Goal: Task Accomplishment & Management: Manage account settings

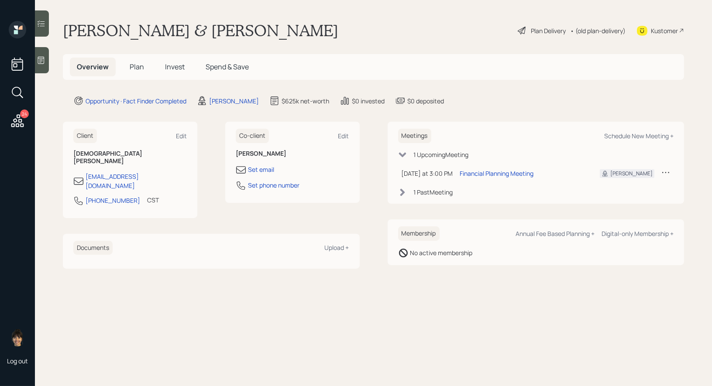
click at [41, 59] on icon at bounding box center [41, 60] width 7 height 7
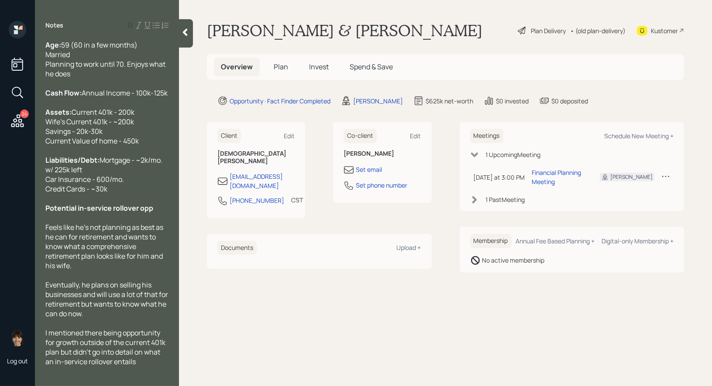
scroll to position [42, 0]
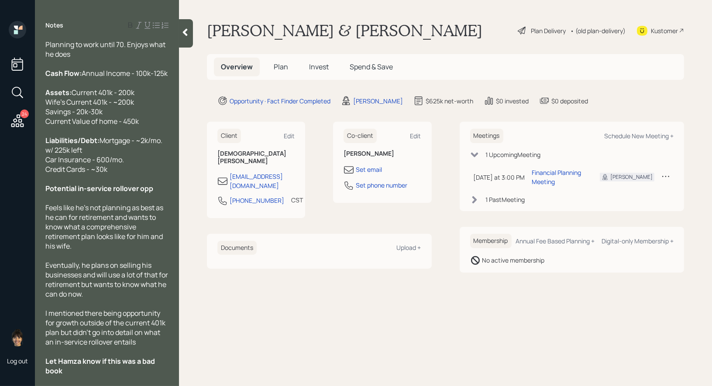
click at [517, 29] on icon at bounding box center [522, 30] width 10 height 10
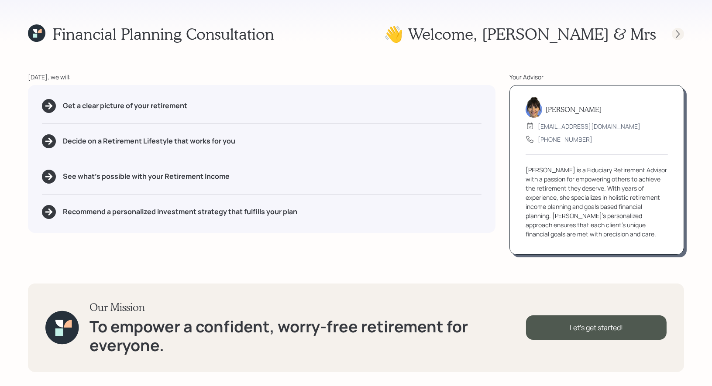
click at [676, 34] on icon at bounding box center [677, 34] width 9 height 9
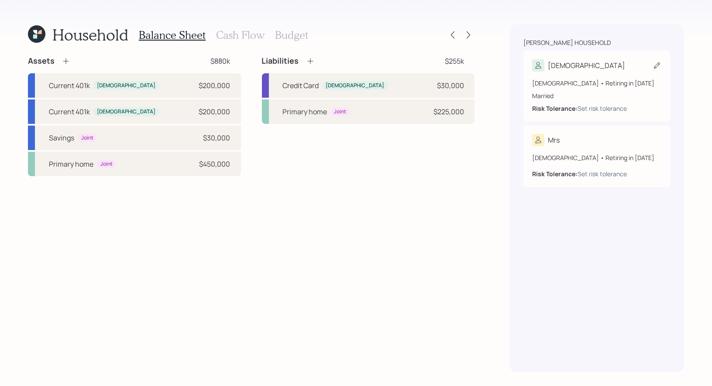
click at [654, 65] on icon at bounding box center [656, 65] width 9 height 9
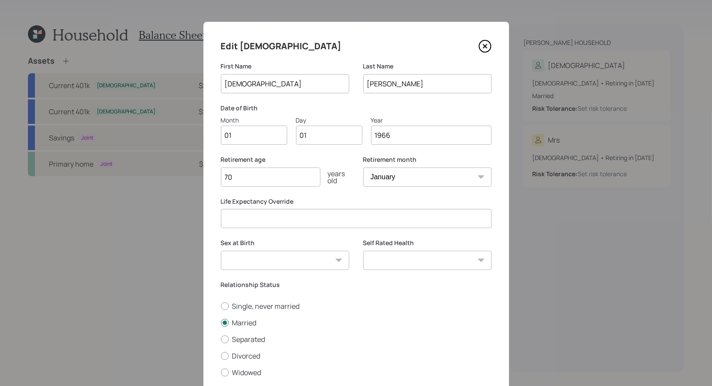
click at [250, 139] on input "01" at bounding box center [254, 135] width 66 height 19
type input "10"
type input "0"
type input "27"
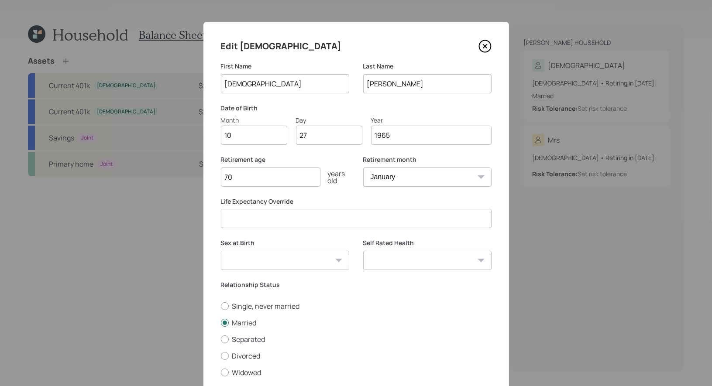
type input "1965"
click at [254, 177] on input "70" at bounding box center [270, 177] width 99 height 19
click at [433, 176] on select "January February March April May June July August September October November De…" at bounding box center [427, 177] width 128 height 19
click at [443, 176] on select "January February March April May June July August September October November De…" at bounding box center [427, 177] width 128 height 19
select select "10"
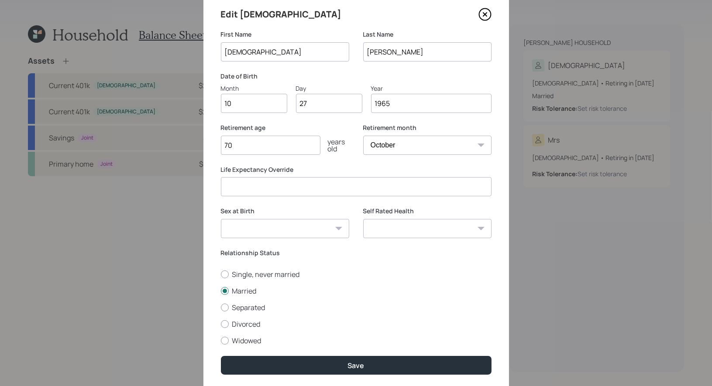
scroll to position [60, 0]
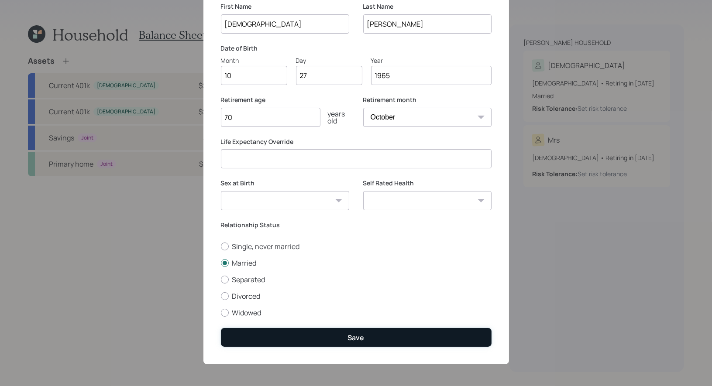
click at [367, 335] on button "Save" at bounding box center [356, 337] width 271 height 19
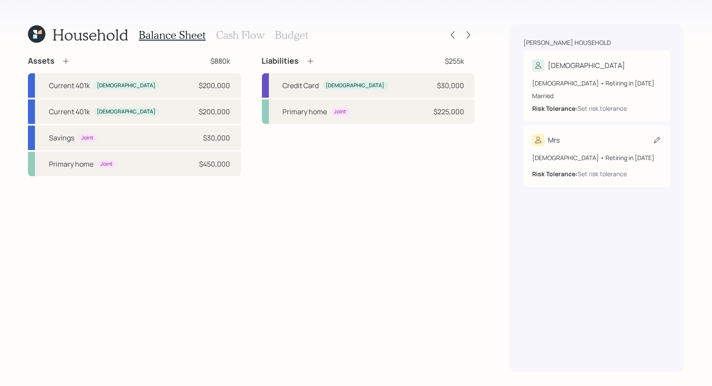
click at [657, 137] on icon at bounding box center [656, 140] width 9 height 9
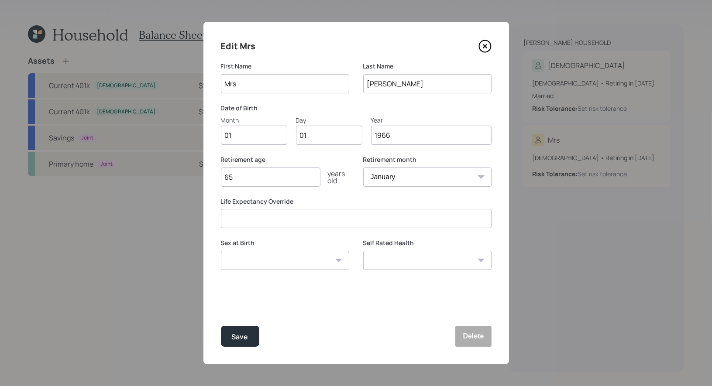
click at [289, 86] on input "Mrs" at bounding box center [285, 83] width 128 height 19
type input "Jennifer"
click at [261, 141] on input "01" at bounding box center [254, 135] width 66 height 19
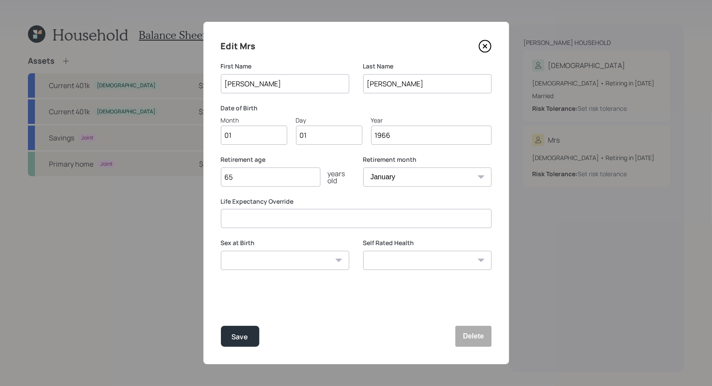
click at [261, 141] on input "01" at bounding box center [254, 135] width 66 height 19
type input "0"
type input "11"
type input "04"
type input "1975"
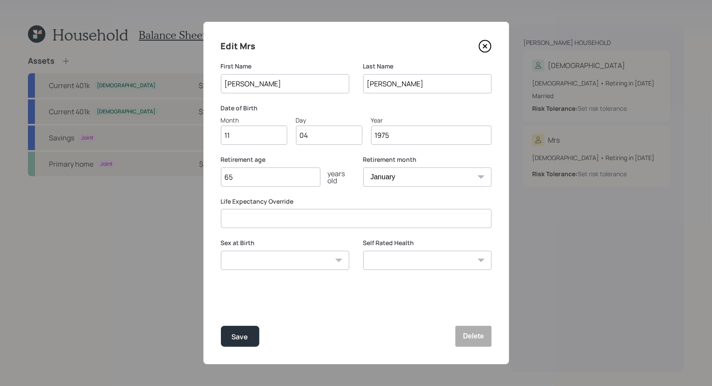
click at [244, 179] on input "65" at bounding box center [270, 177] width 99 height 19
type input "67"
click at [407, 177] on select "January February March April May June July August September October November De…" at bounding box center [427, 177] width 128 height 19
select select "11"
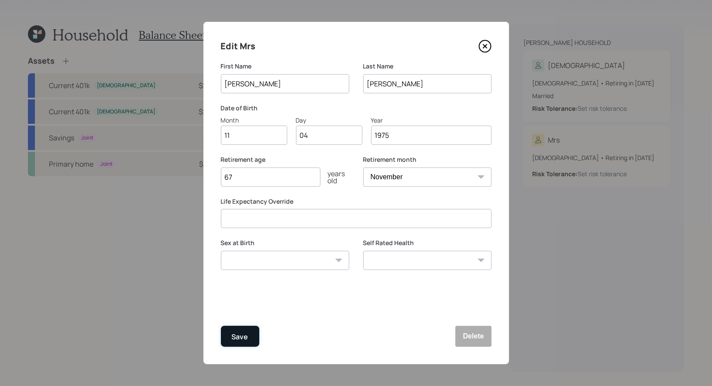
click at [245, 334] on div "Save" at bounding box center [240, 337] width 17 height 12
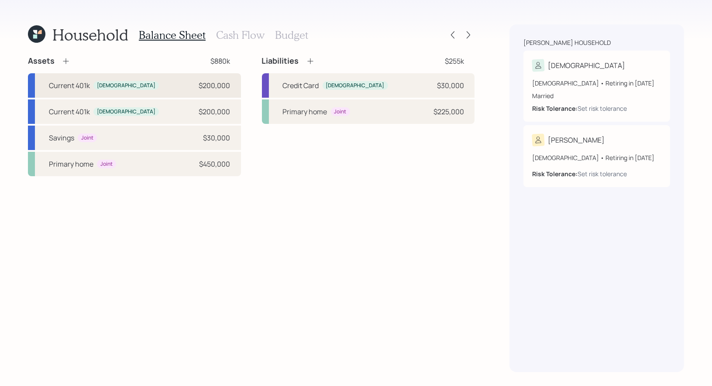
click at [126, 84] on div "Current 401k Christian $200,000" at bounding box center [134, 85] width 213 height 24
select select "company_sponsored"
select select "balanced"
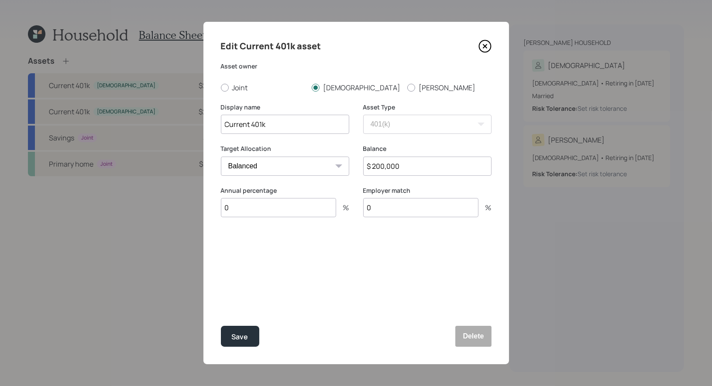
click at [274, 209] on input "0" at bounding box center [278, 207] width 115 height 19
type input "100"
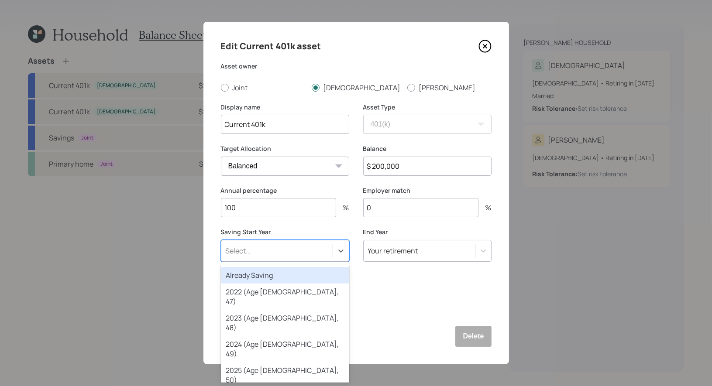
click at [280, 252] on div "Select..." at bounding box center [276, 250] width 111 height 15
click at [275, 277] on div "Already Saving" at bounding box center [285, 275] width 128 height 17
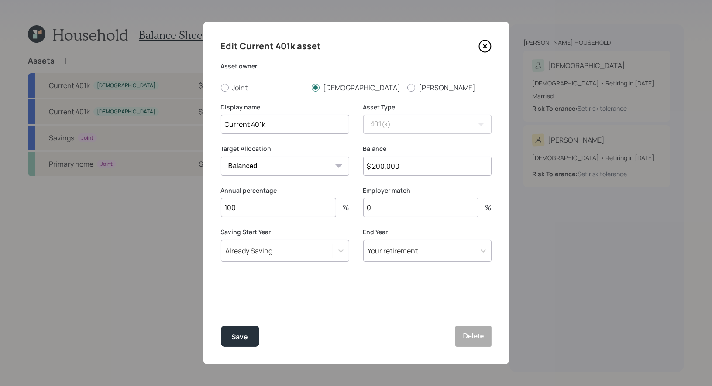
click at [396, 206] on input "0" at bounding box center [420, 207] width 115 height 19
click at [243, 334] on div "Save" at bounding box center [240, 337] width 17 height 12
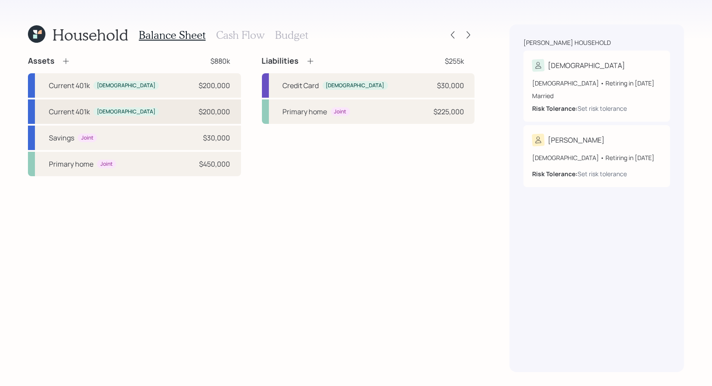
click at [143, 114] on div "Current 401k Christian $200,000" at bounding box center [134, 111] width 213 height 24
select select "company_sponsored"
select select "balanced"
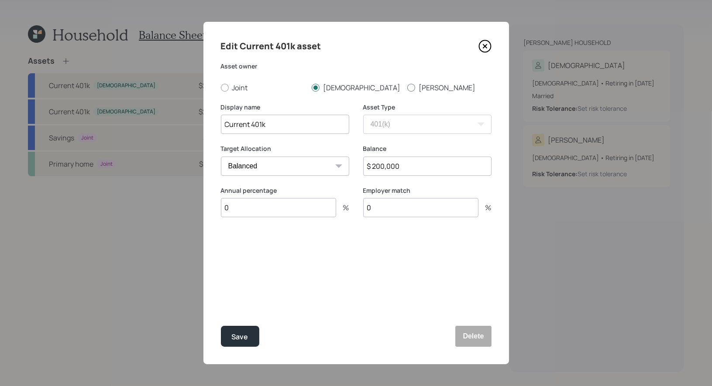
click at [411, 87] on div at bounding box center [411, 88] width 8 height 8
click at [407, 87] on input "Jennifer" at bounding box center [407, 87] width 0 height 0
radio input "true"
click at [244, 206] on input "0" at bounding box center [278, 207] width 115 height 19
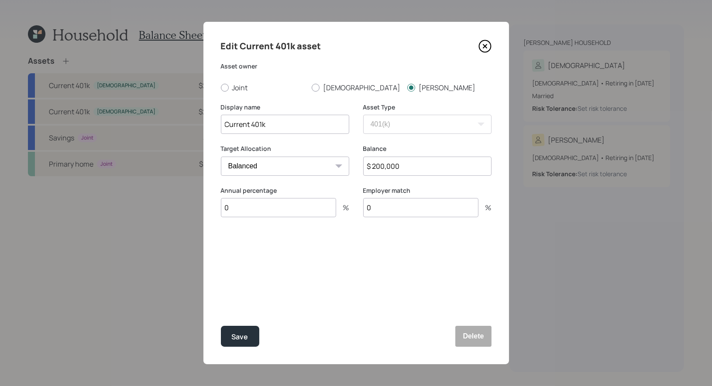
click at [244, 206] on input "0" at bounding box center [278, 207] width 115 height 19
type input "2"
click at [242, 251] on div "Select..." at bounding box center [239, 251] width 26 height 10
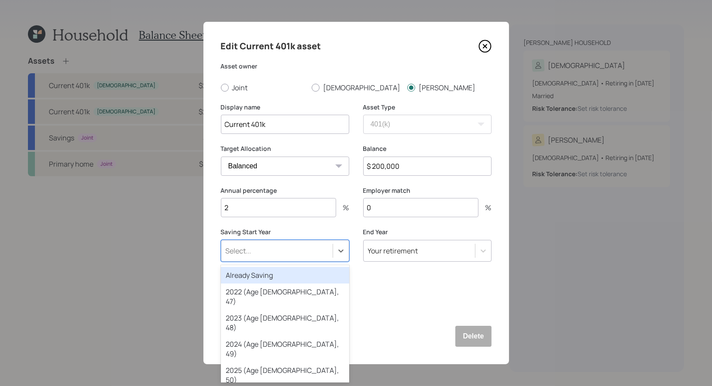
click at [242, 273] on div "Already Saving" at bounding box center [285, 275] width 128 height 17
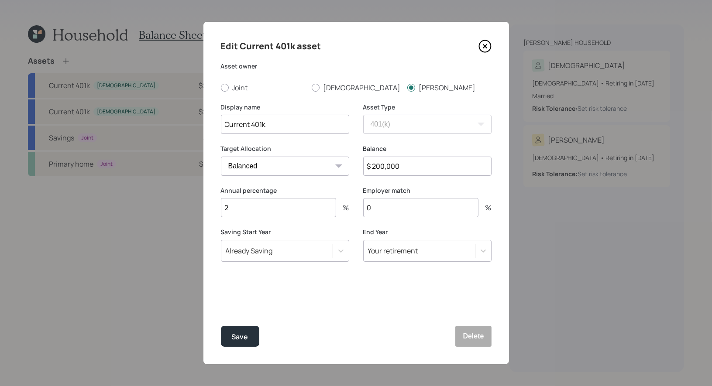
click at [404, 206] on input "0" at bounding box center [420, 207] width 115 height 19
type input "2"
click at [249, 333] on button "Save" at bounding box center [240, 336] width 38 height 21
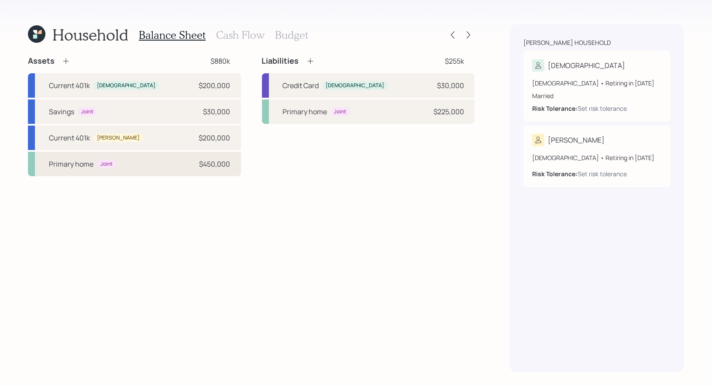
click at [66, 166] on div "Primary home" at bounding box center [71, 164] width 45 height 10
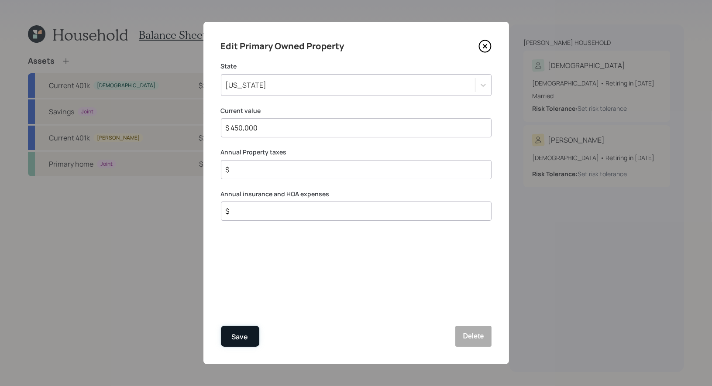
click at [245, 335] on div "Save" at bounding box center [240, 337] width 17 height 12
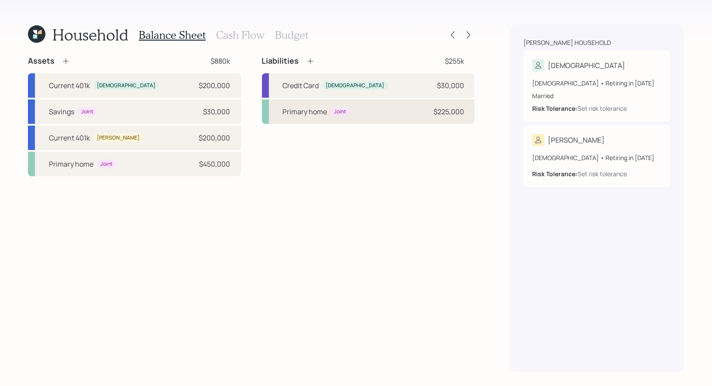
click at [395, 117] on div "Primary home Joint $225,000" at bounding box center [368, 111] width 213 height 24
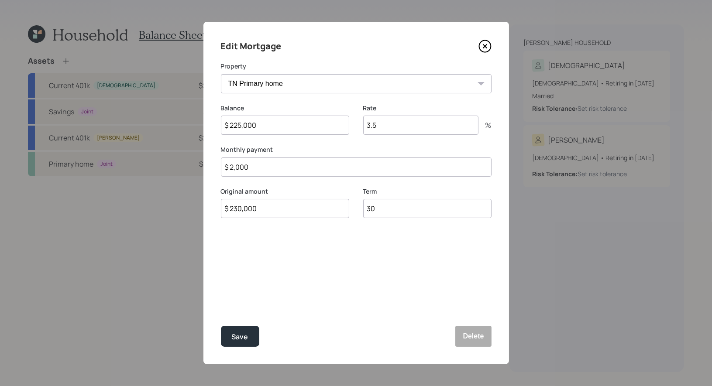
click at [263, 174] on input "$ 2,000" at bounding box center [356, 167] width 271 height 19
type input "$ 2,200"
click at [406, 128] on input "3.5" at bounding box center [420, 125] width 115 height 19
click at [396, 126] on input "3.5" at bounding box center [420, 125] width 115 height 19
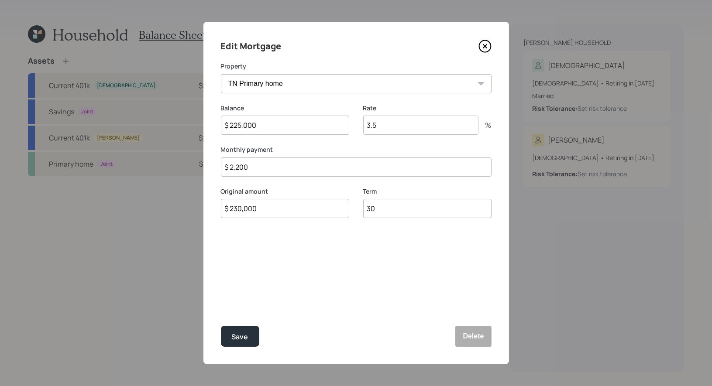
click at [396, 126] on input "3.5" at bounding box center [420, 125] width 115 height 19
type input "6"
type input "7"
click at [242, 336] on div "Save" at bounding box center [240, 337] width 17 height 12
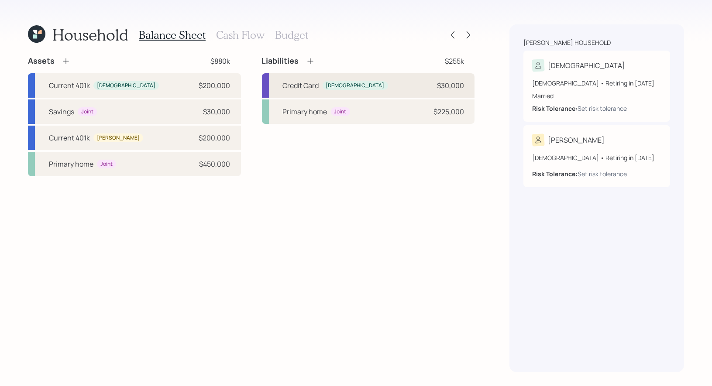
click at [395, 90] on div "Credit Card Christian $30,000" at bounding box center [368, 85] width 213 height 24
select select "credit_card"
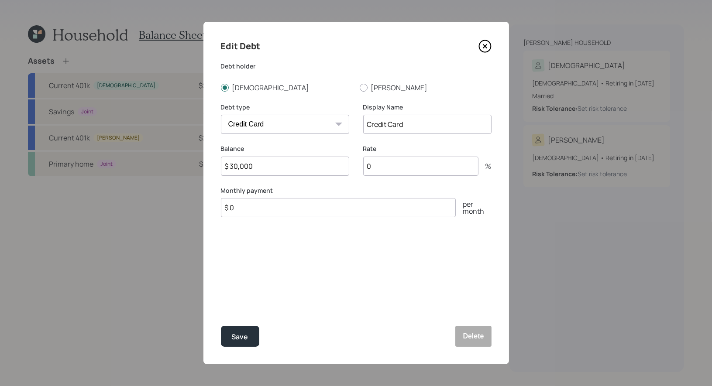
click at [380, 168] on input "0" at bounding box center [420, 166] width 115 height 19
type input "15"
click at [270, 209] on input "$ 0" at bounding box center [338, 207] width 235 height 19
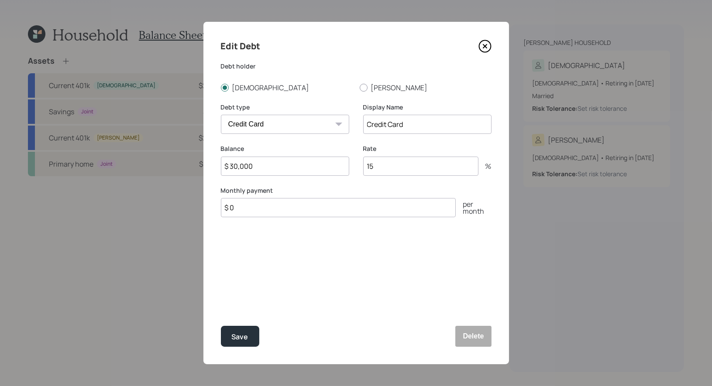
click at [270, 209] on input "$ 0" at bounding box center [338, 207] width 235 height 19
type input "$ 1,500"
click at [247, 334] on div "Save" at bounding box center [240, 337] width 17 height 12
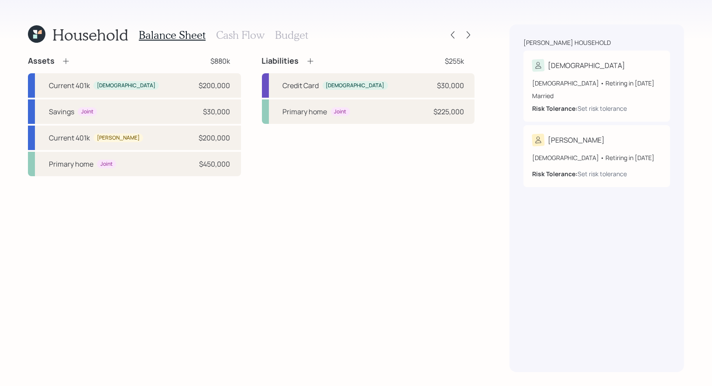
click at [229, 36] on h3 "Cash Flow" at bounding box center [240, 35] width 48 height 13
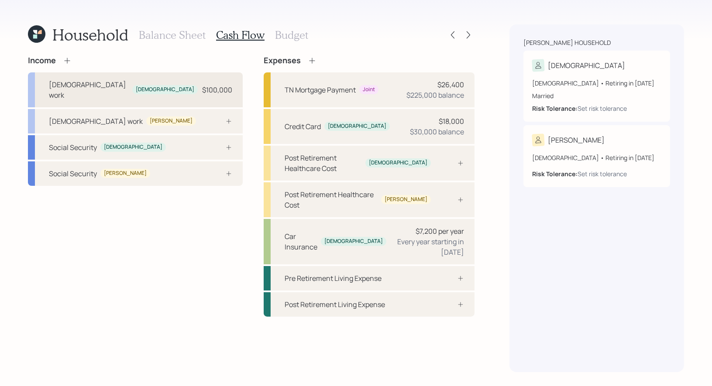
click at [162, 81] on div "Full-time work Christian $100,000" at bounding box center [135, 89] width 215 height 35
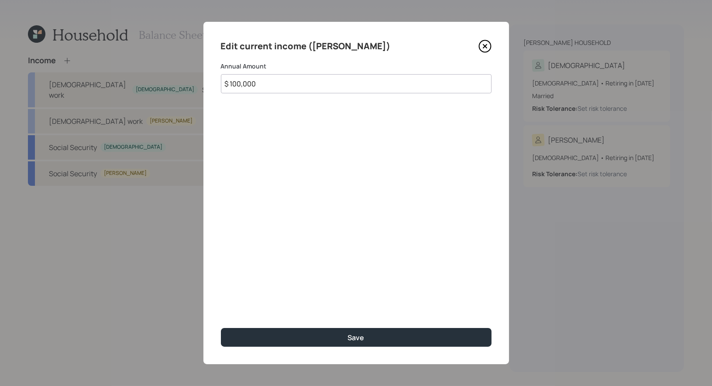
click at [265, 88] on input "$ 100,000" at bounding box center [356, 83] width 271 height 19
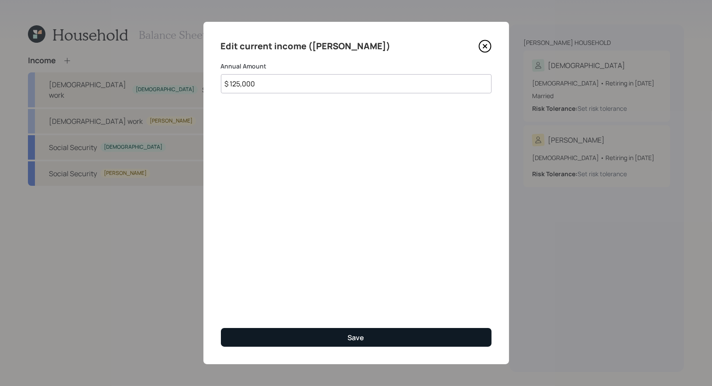
type input "$ 125,000"
click at [267, 336] on button "Save" at bounding box center [356, 337] width 271 height 19
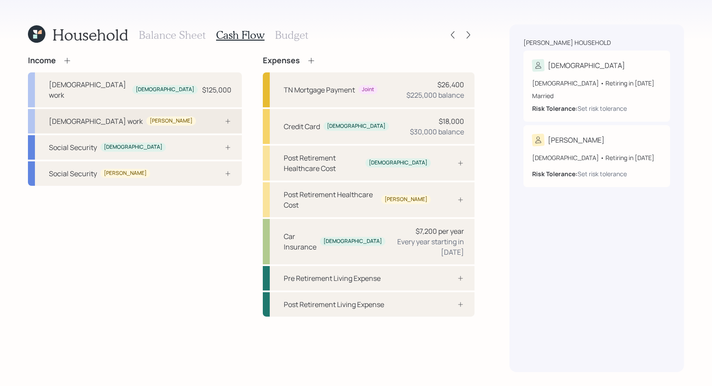
click at [178, 114] on div "Full-time work Jennifer" at bounding box center [135, 121] width 214 height 24
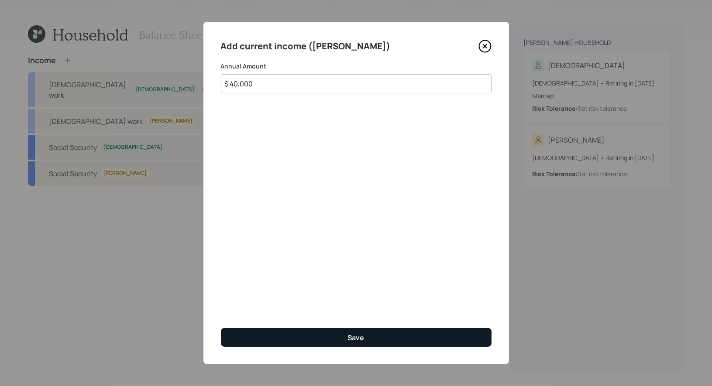
type input "$ 40,000"
click at [286, 342] on button "Save" at bounding box center [356, 337] width 271 height 19
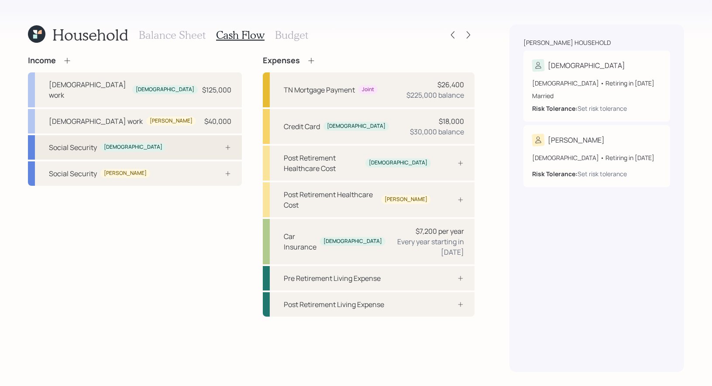
click at [195, 139] on div "Social Security Christian" at bounding box center [135, 147] width 214 height 24
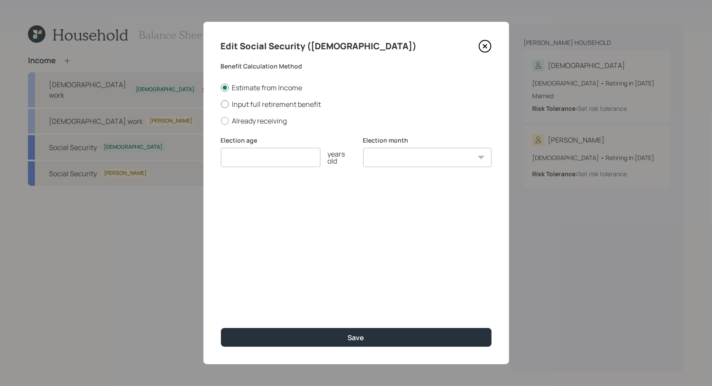
click at [226, 104] on div at bounding box center [225, 104] width 8 height 8
click at [221, 104] on input "Input full retirement benefit" at bounding box center [220, 104] width 0 height 0
radio input "true"
click at [256, 163] on input "number" at bounding box center [270, 157] width 99 height 19
type input "67"
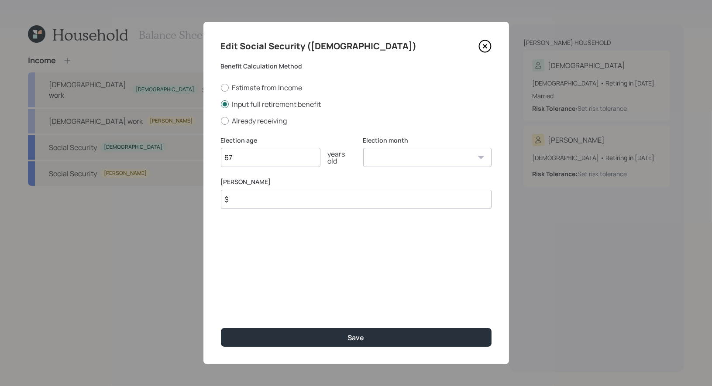
click at [427, 159] on select "January February March April May June July August September October November De…" at bounding box center [427, 157] width 128 height 19
select select "11"
click at [285, 203] on input "$" at bounding box center [356, 199] width 271 height 19
type input "$ 3,000"
click at [424, 157] on select "January February March April May June July August September October November De…" at bounding box center [427, 157] width 128 height 19
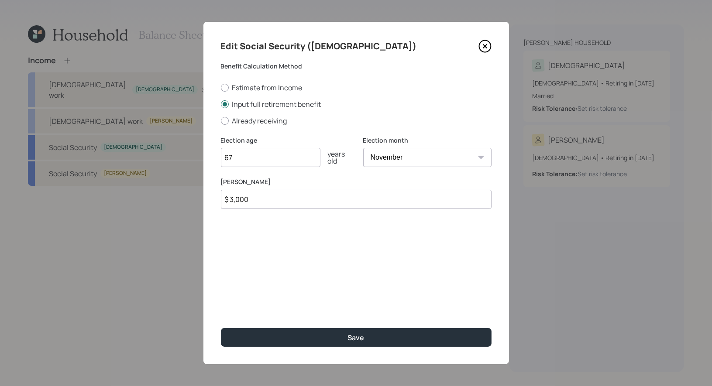
select select "10"
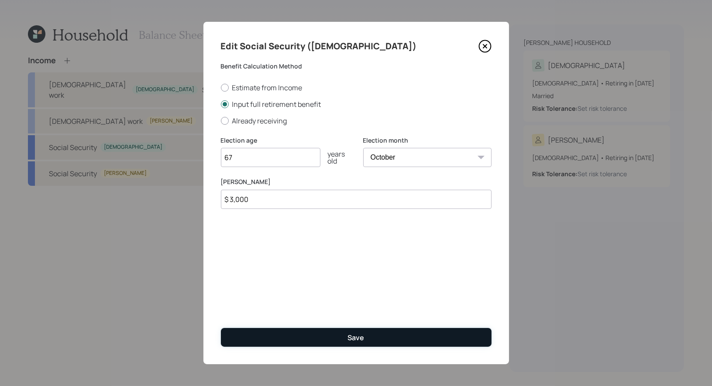
click at [291, 337] on button "Save" at bounding box center [356, 337] width 271 height 19
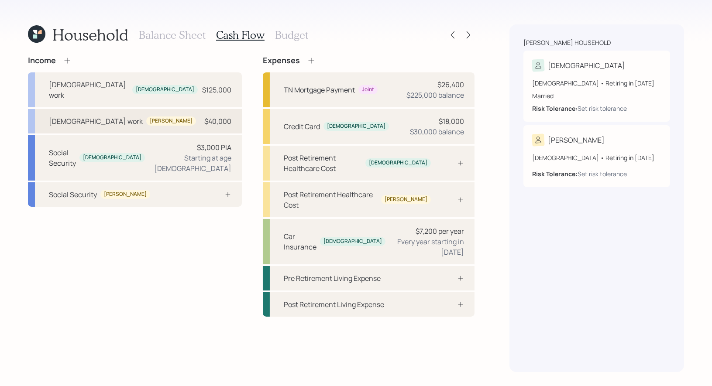
click at [134, 110] on div "Full-time work Jennifer $40,000" at bounding box center [135, 121] width 214 height 24
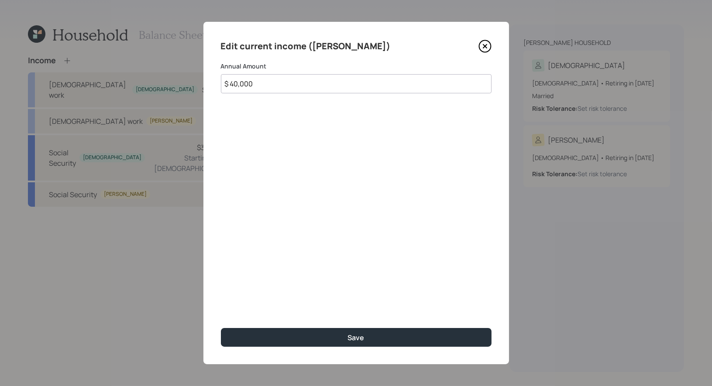
click at [480, 46] on icon at bounding box center [484, 46] width 13 height 13
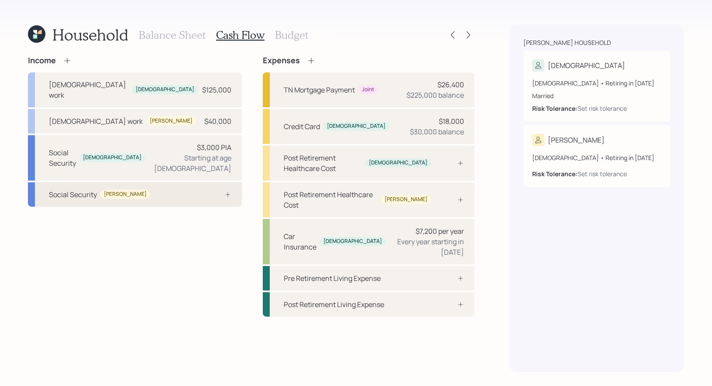
click at [149, 182] on div "Social Security Jennifer" at bounding box center [135, 194] width 214 height 24
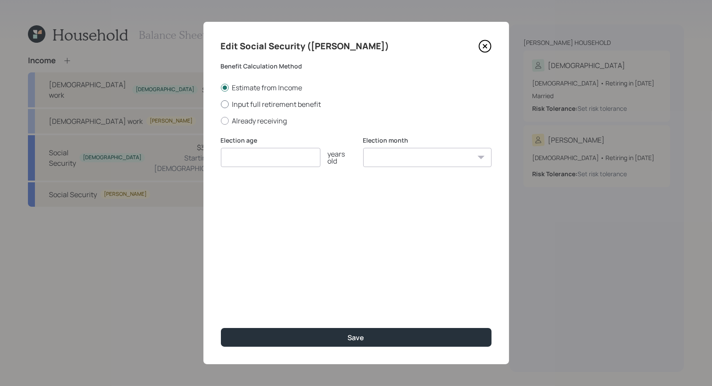
click at [224, 106] on div at bounding box center [225, 104] width 8 height 8
click at [221, 104] on input "Input full retirement benefit" at bounding box center [220, 104] width 0 height 0
radio input "true"
click at [222, 89] on div at bounding box center [225, 88] width 8 height 8
click at [221, 88] on input "Estimate from Income" at bounding box center [220, 87] width 0 height 0
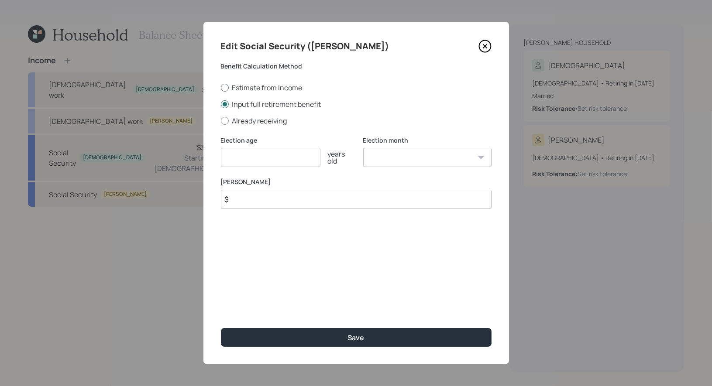
radio input "true"
click at [239, 161] on input "number" at bounding box center [270, 157] width 99 height 19
type input "67"
click at [432, 161] on select "January February March April May June July August September October November De…" at bounding box center [427, 157] width 128 height 19
select select "11"
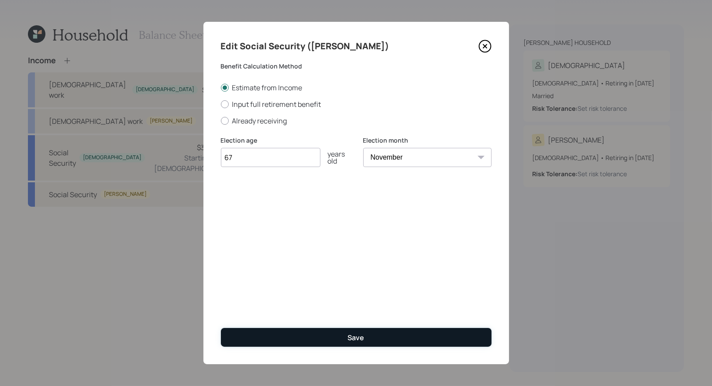
click at [358, 333] on div "Save" at bounding box center [356, 338] width 17 height 10
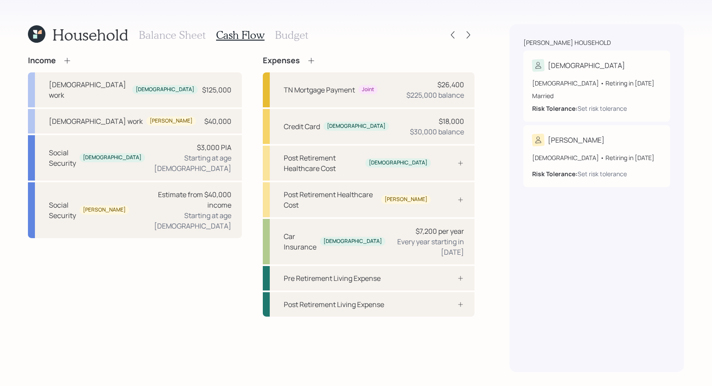
click at [276, 36] on h3 "Budget" at bounding box center [291, 35] width 33 height 13
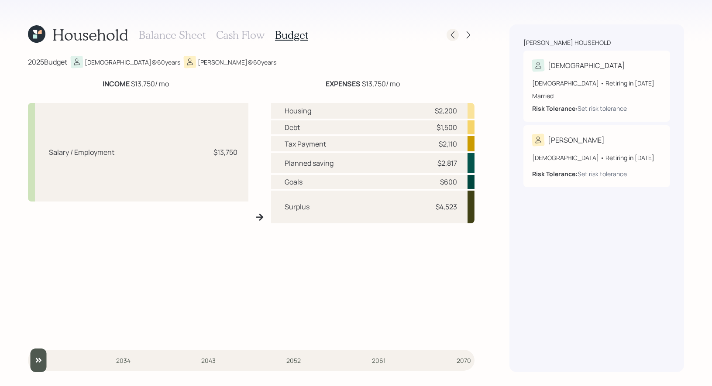
click at [456, 35] on icon at bounding box center [452, 35] width 9 height 9
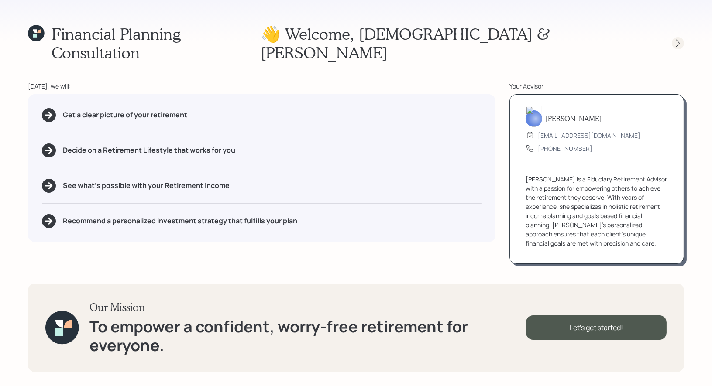
click at [679, 39] on icon at bounding box center [677, 43] width 9 height 9
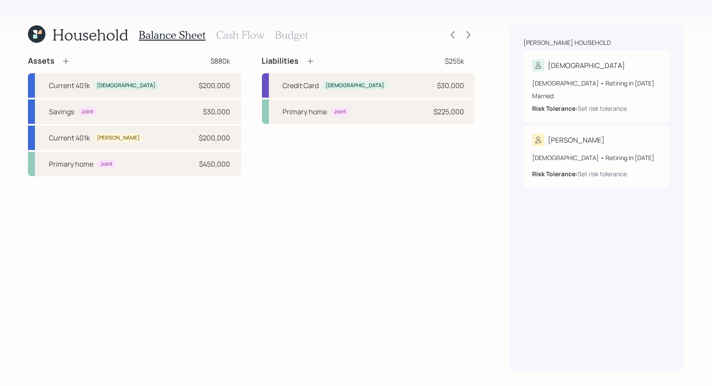
click at [227, 36] on h3 "Cash Flow" at bounding box center [240, 35] width 48 height 13
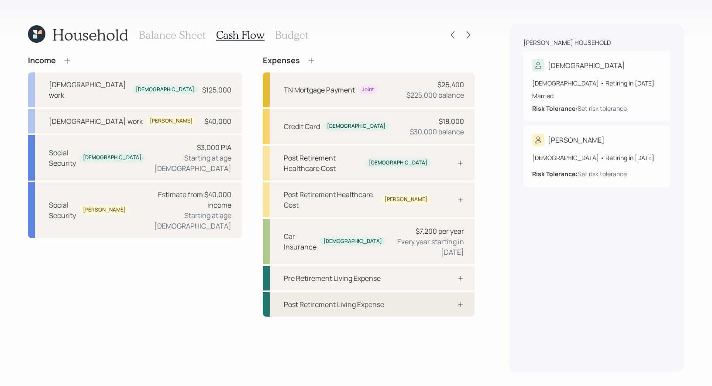
click at [388, 292] on div "Post Retirement Living Expense" at bounding box center [369, 304] width 212 height 24
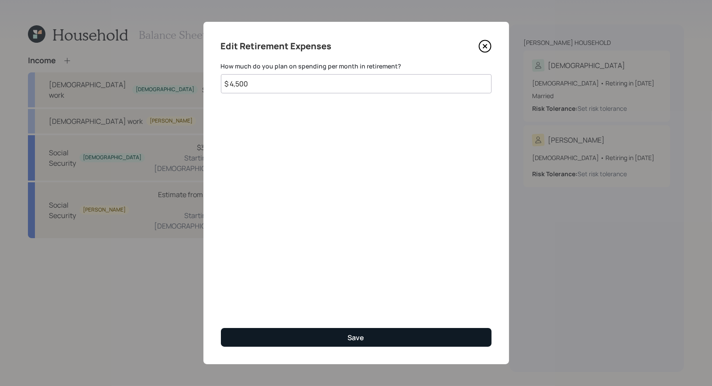
type input "$ 4,500"
click at [318, 338] on button "Save" at bounding box center [356, 337] width 271 height 19
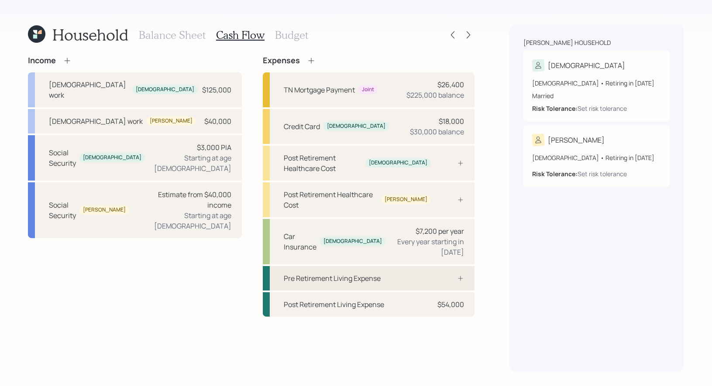
click at [318, 273] on div "Pre Retirement Living Expense" at bounding box center [332, 278] width 97 height 10
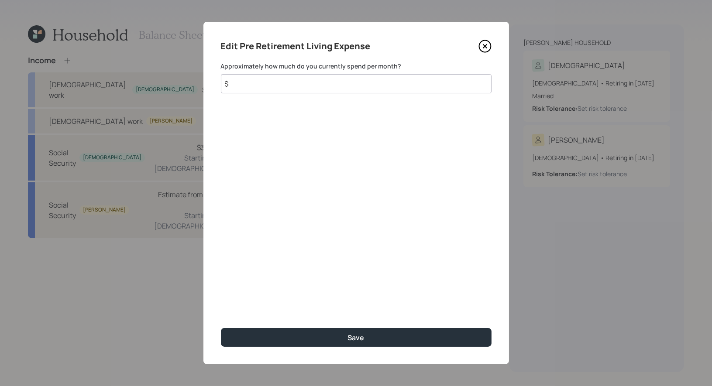
click at [301, 85] on input "$" at bounding box center [356, 83] width 271 height 19
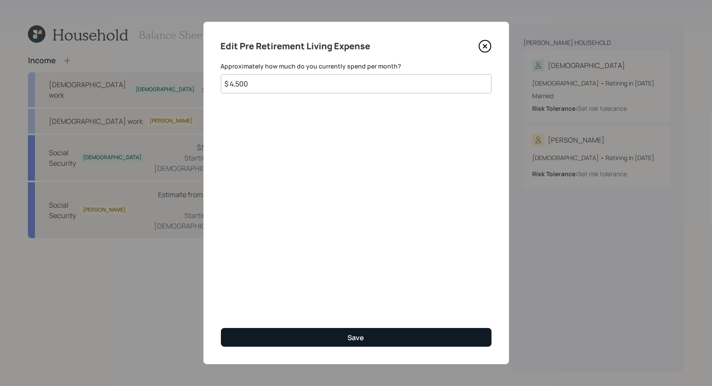
type input "$ 4,500"
click at [295, 336] on button "Save" at bounding box center [356, 337] width 271 height 19
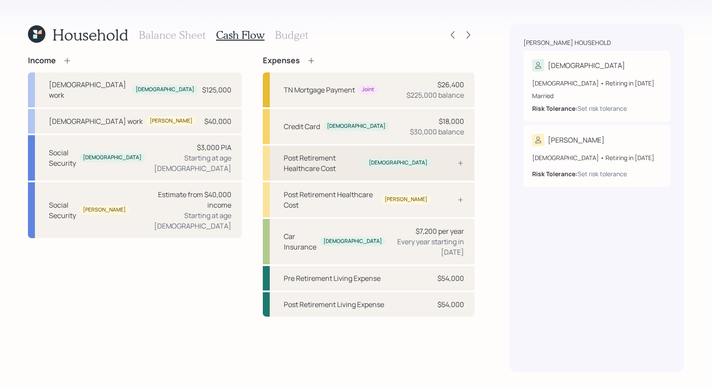
click at [343, 160] on div "Post Retirement Healthcare Cost" at bounding box center [323, 163] width 78 height 21
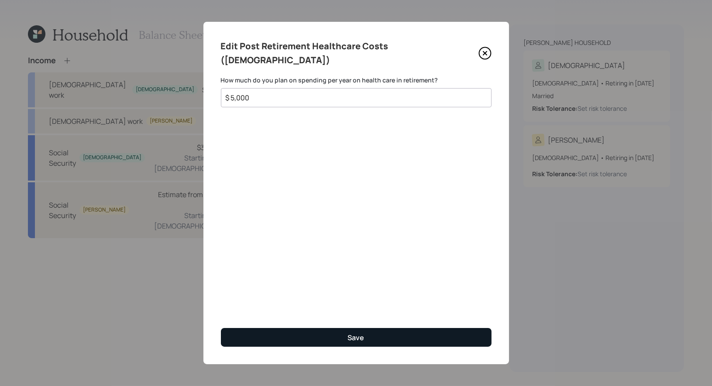
type input "$ 5,000"
click at [323, 338] on button "Save" at bounding box center [356, 337] width 271 height 19
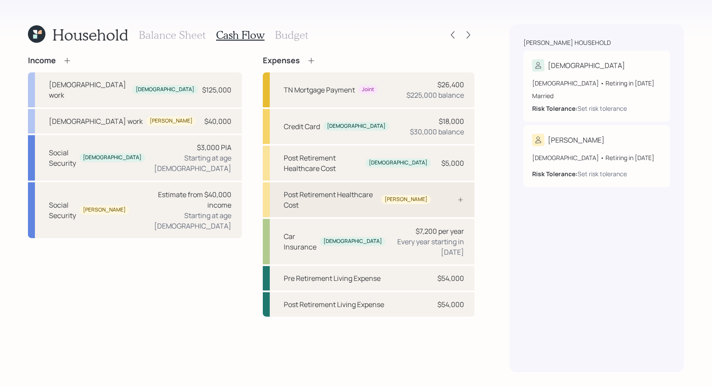
click at [359, 189] on div "Post Retirement Healthcare Cost" at bounding box center [331, 199] width 94 height 21
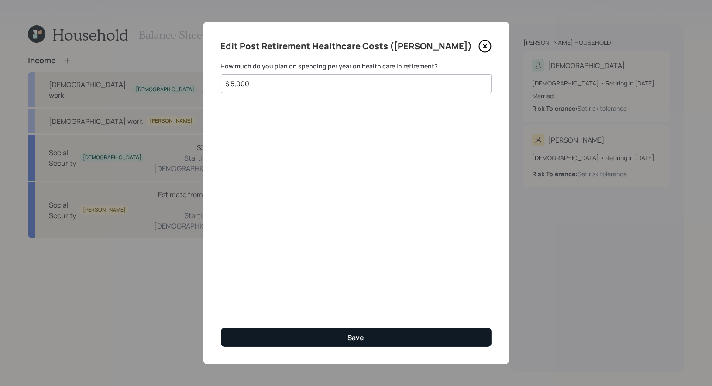
type input "$ 5,000"
click at [305, 334] on button "Save" at bounding box center [356, 337] width 271 height 19
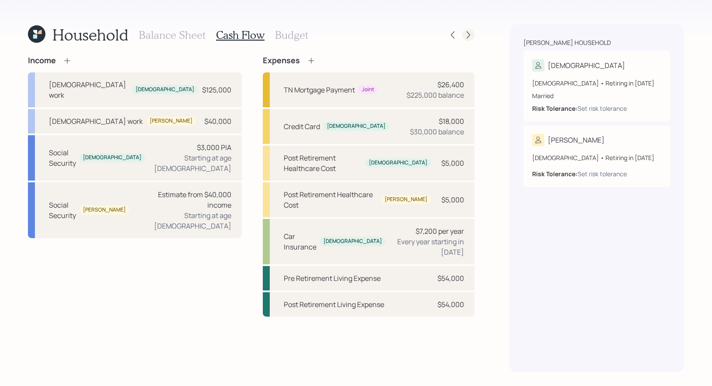
click at [470, 34] on icon at bounding box center [467, 34] width 3 height 7
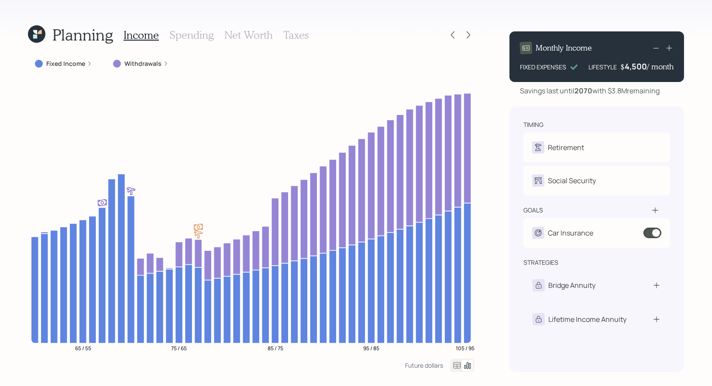
click at [144, 62] on label "Withdrawals" at bounding box center [142, 63] width 37 height 9
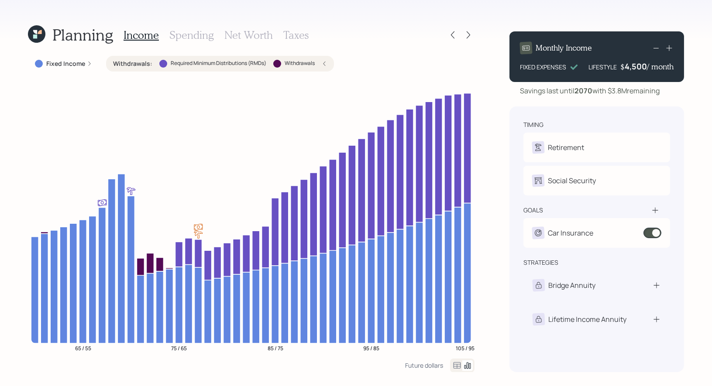
click at [290, 32] on h3 "Taxes" at bounding box center [295, 35] width 25 height 13
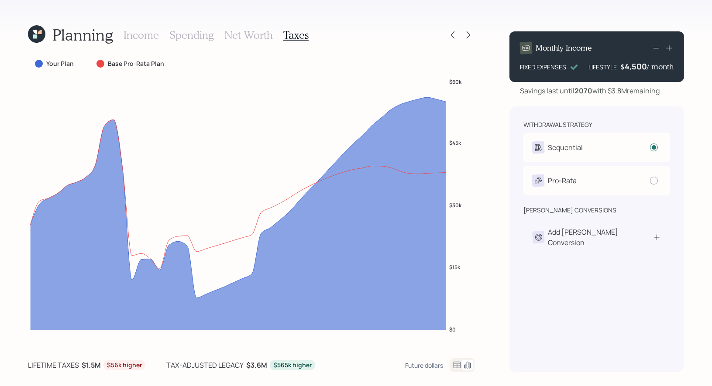
click at [238, 36] on h3 "Net Worth" at bounding box center [248, 35] width 48 height 13
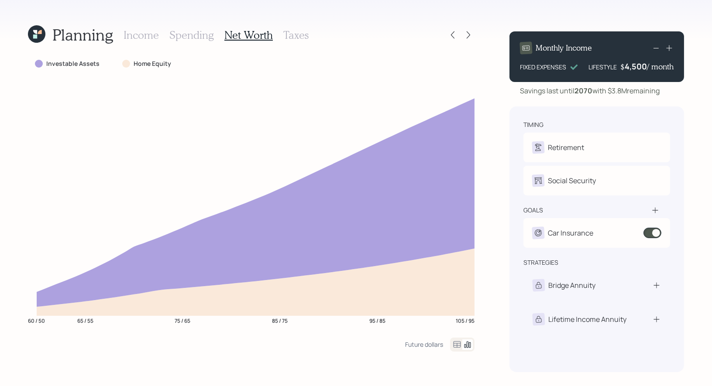
click at [139, 38] on h3 "Income" at bounding box center [140, 35] width 35 height 13
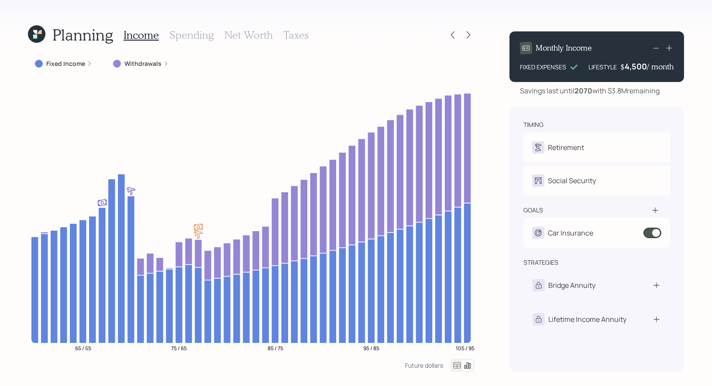
click at [293, 36] on h3 "Taxes" at bounding box center [295, 35] width 25 height 13
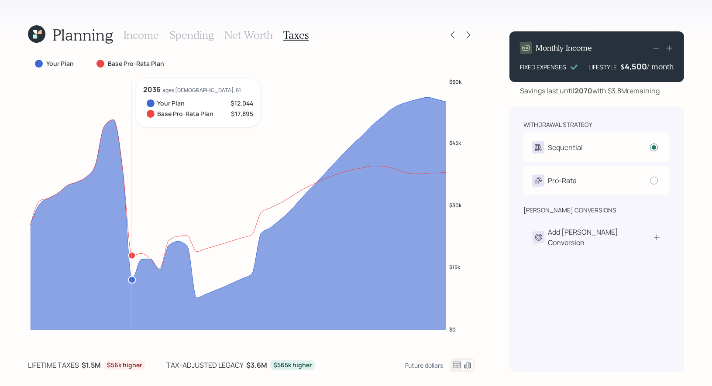
drag, startPoint x: 129, startPoint y: 273, endPoint x: 132, endPoint y: 268, distance: 5.9
click at [132, 268] on icon "$0 $15k $30k $45k $60k" at bounding box center [251, 212] width 446 height 267
click at [655, 235] on icon at bounding box center [657, 238] width 6 height 6
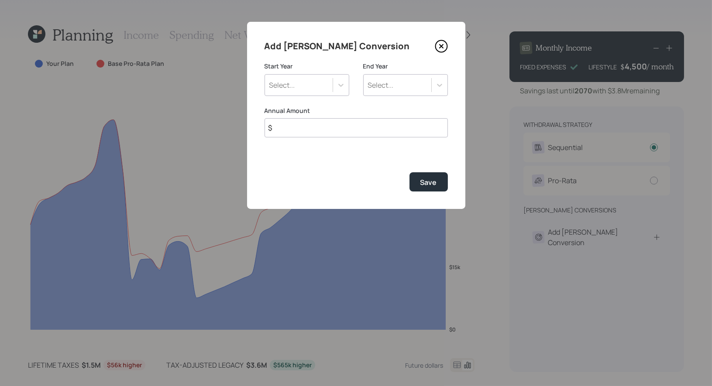
click at [442, 44] on icon at bounding box center [441, 46] width 13 height 13
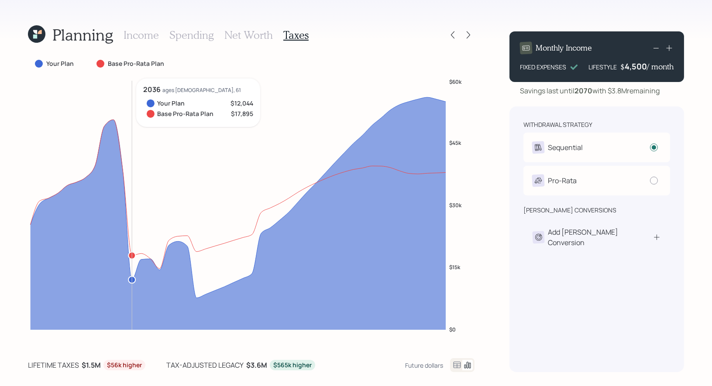
click at [127, 274] on icon at bounding box center [238, 213] width 415 height 233
click at [638, 230] on div "Add Roth Conversion" at bounding box center [596, 237] width 128 height 21
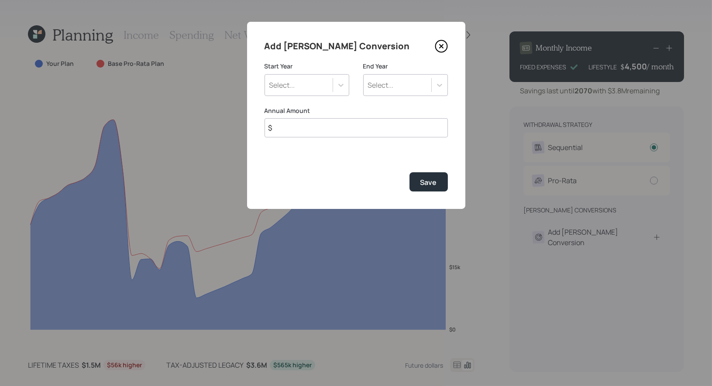
click at [291, 86] on div "Select..." at bounding box center [282, 85] width 26 height 10
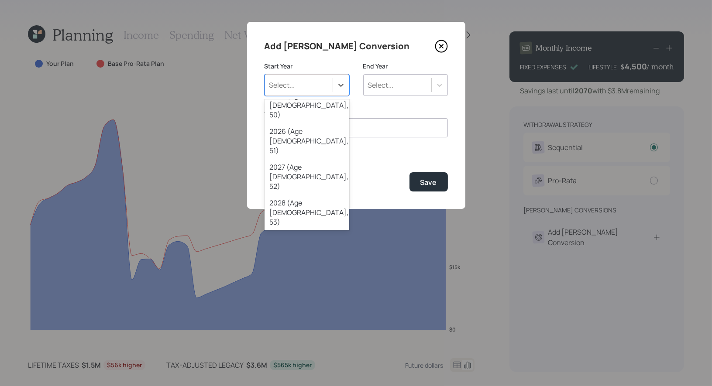
scroll to position [97, 0]
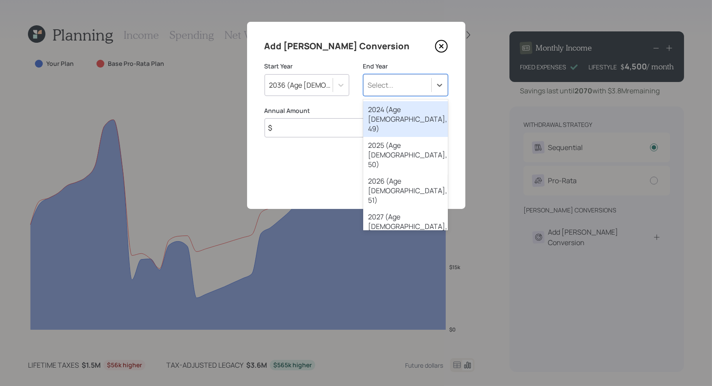
click at [399, 88] on div "Select..." at bounding box center [397, 85] width 68 height 15
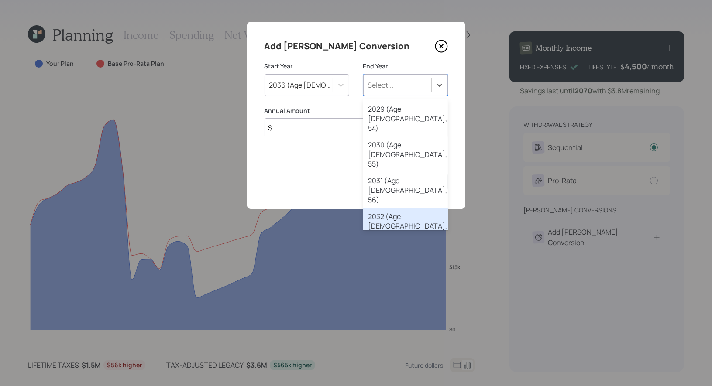
scroll to position [184, 0]
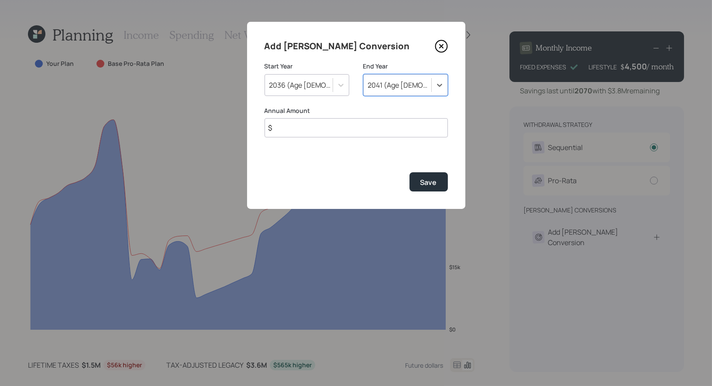
click at [319, 125] on input "$" at bounding box center [355, 127] width 183 height 19
type input "$ 20,000"
click at [425, 183] on div "Save" at bounding box center [428, 183] width 17 height 10
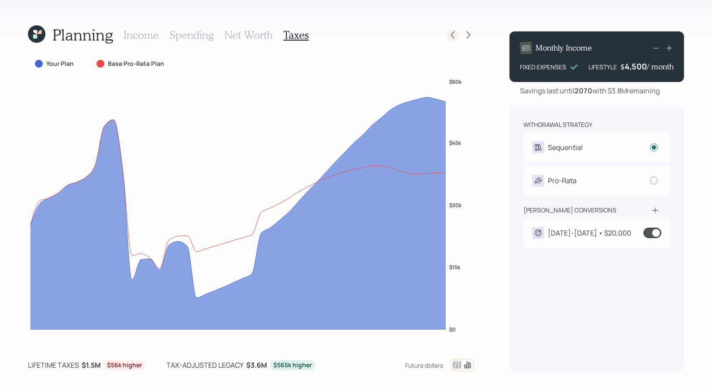
click at [454, 34] on icon at bounding box center [452, 35] width 9 height 9
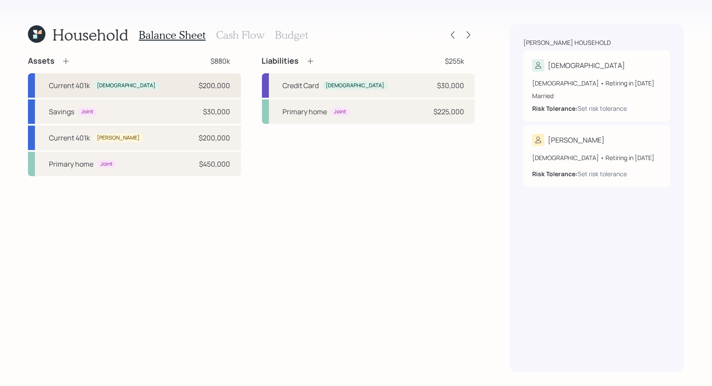
click at [141, 83] on div "Current 401k Christian $200,000" at bounding box center [134, 85] width 213 height 24
select select "company_sponsored"
select select "balanced"
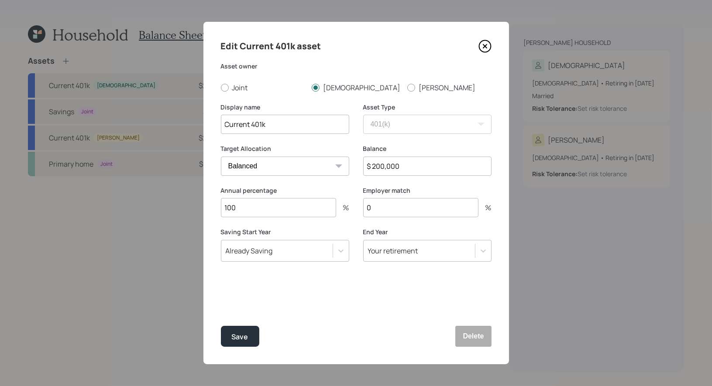
click at [484, 43] on icon at bounding box center [484, 46] width 13 height 13
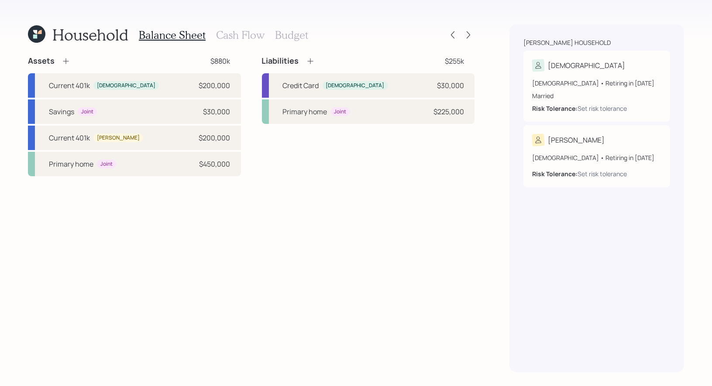
click at [241, 35] on h3 "Cash Flow" at bounding box center [240, 35] width 48 height 13
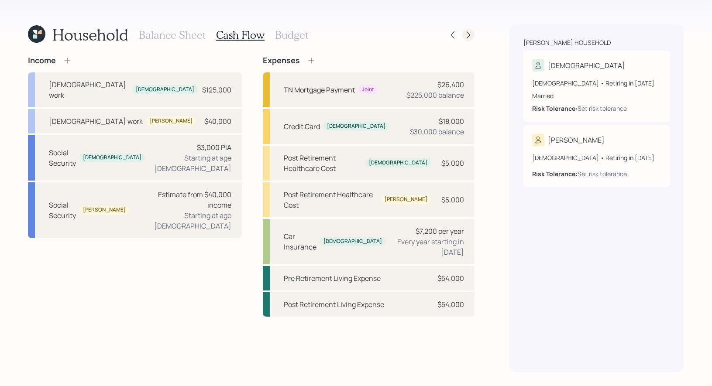
click at [470, 34] on icon at bounding box center [468, 35] width 9 height 9
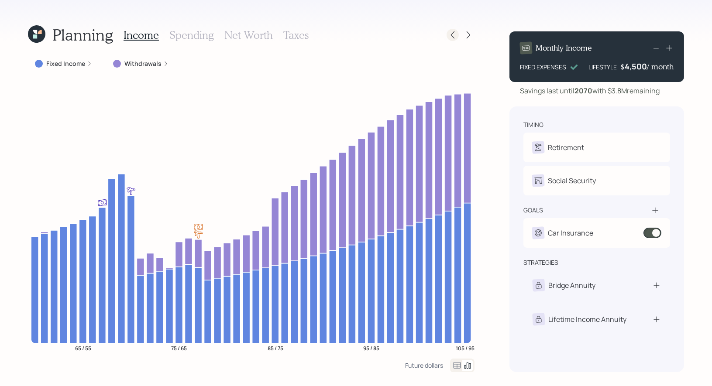
click at [449, 35] on icon at bounding box center [452, 35] width 9 height 9
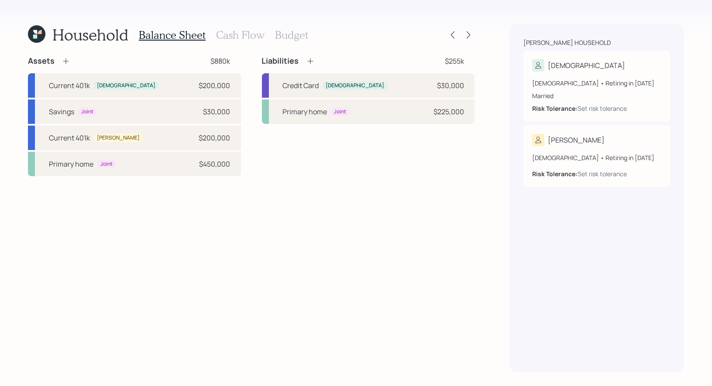
click at [32, 36] on icon at bounding box center [36, 33] width 17 height 17
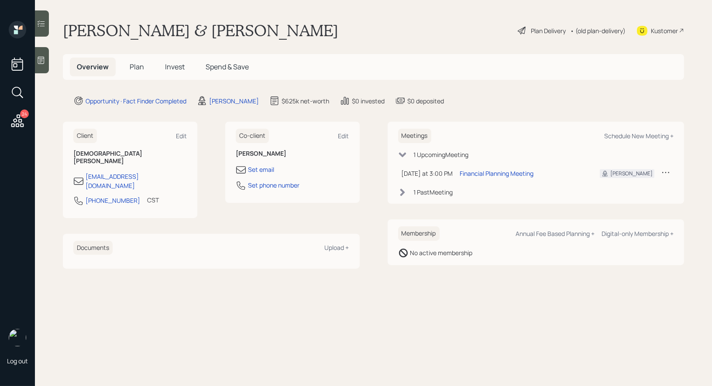
click at [531, 28] on div "Plan Delivery" at bounding box center [548, 30] width 35 height 9
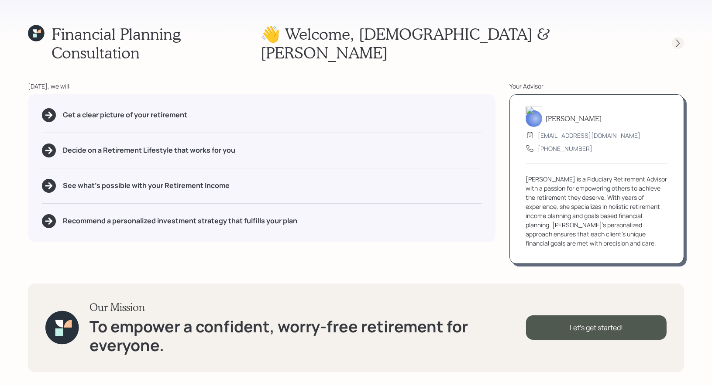
click at [679, 39] on icon at bounding box center [677, 43] width 9 height 9
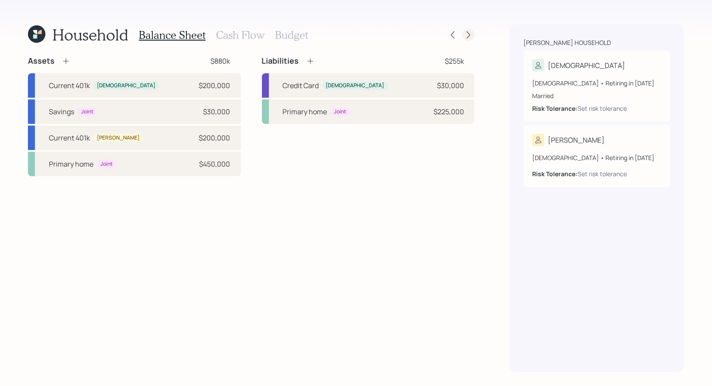
click at [469, 35] on icon at bounding box center [467, 34] width 3 height 7
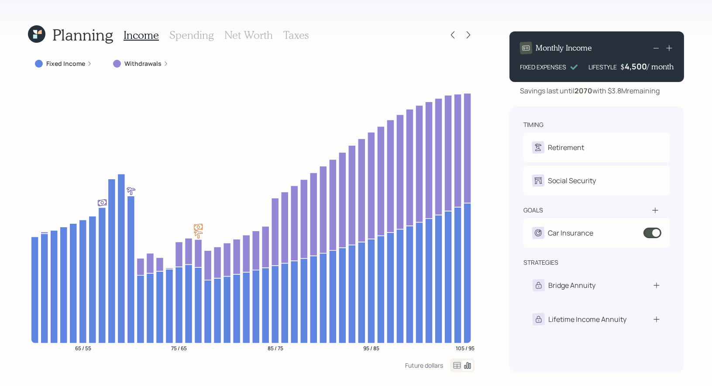
click at [292, 35] on h3 "Taxes" at bounding box center [295, 35] width 25 height 13
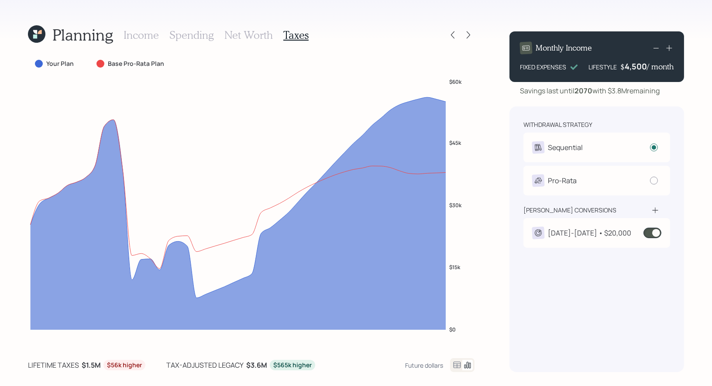
click at [584, 237] on div "2036-2041 • $20,000" at bounding box center [589, 233] width 83 height 10
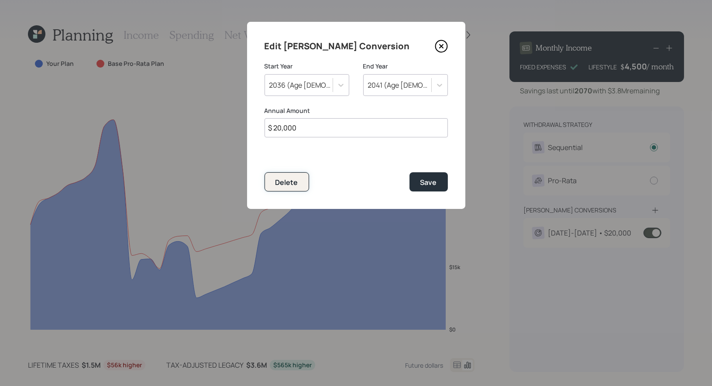
click at [291, 179] on div "Delete" at bounding box center [286, 183] width 23 height 10
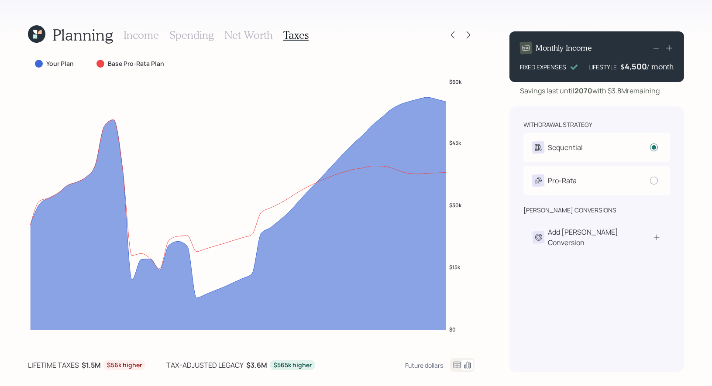
click at [37, 33] on icon at bounding box center [37, 32] width 6 height 6
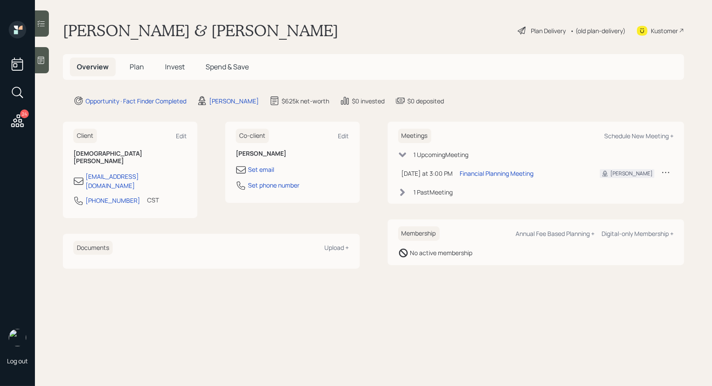
click at [140, 64] on span "Plan" at bounding box center [137, 67] width 14 height 10
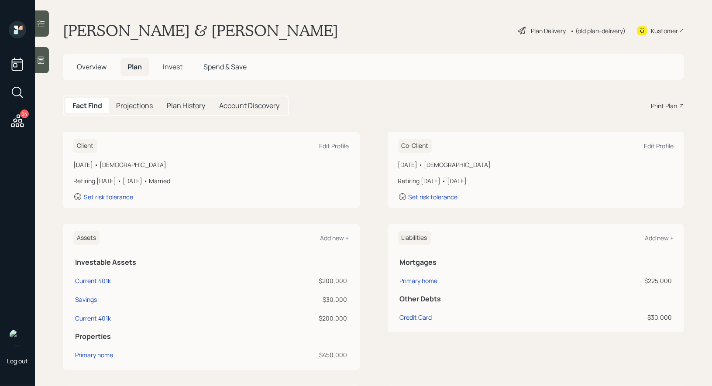
click at [668, 104] on div "Print Plan" at bounding box center [664, 105] width 26 height 9
